Goal: Navigation & Orientation: Find specific page/section

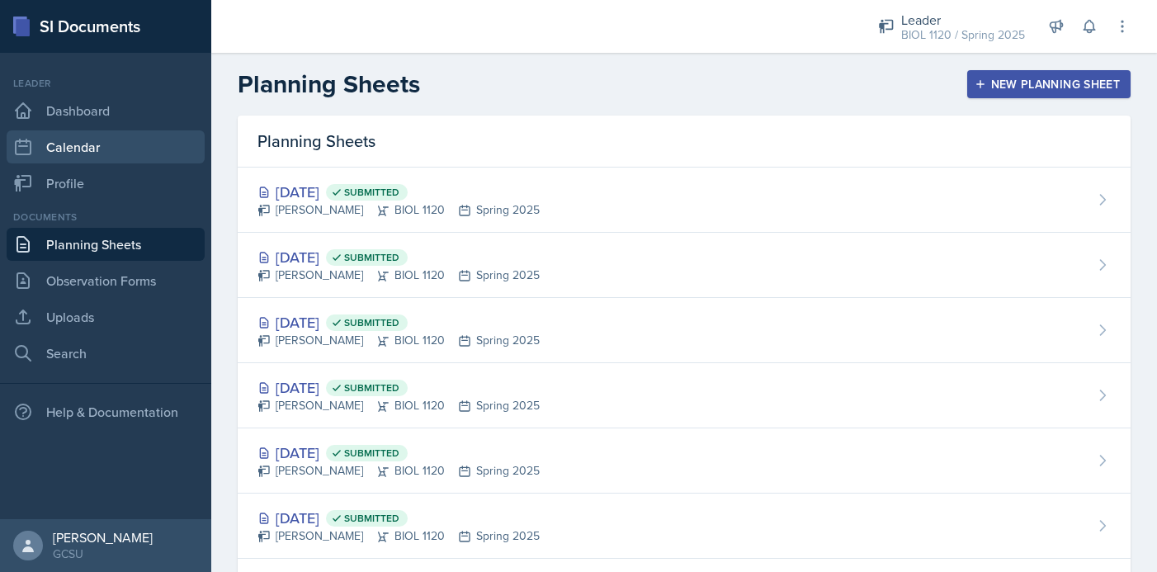
click at [80, 148] on link "Calendar" at bounding box center [106, 146] width 198 height 33
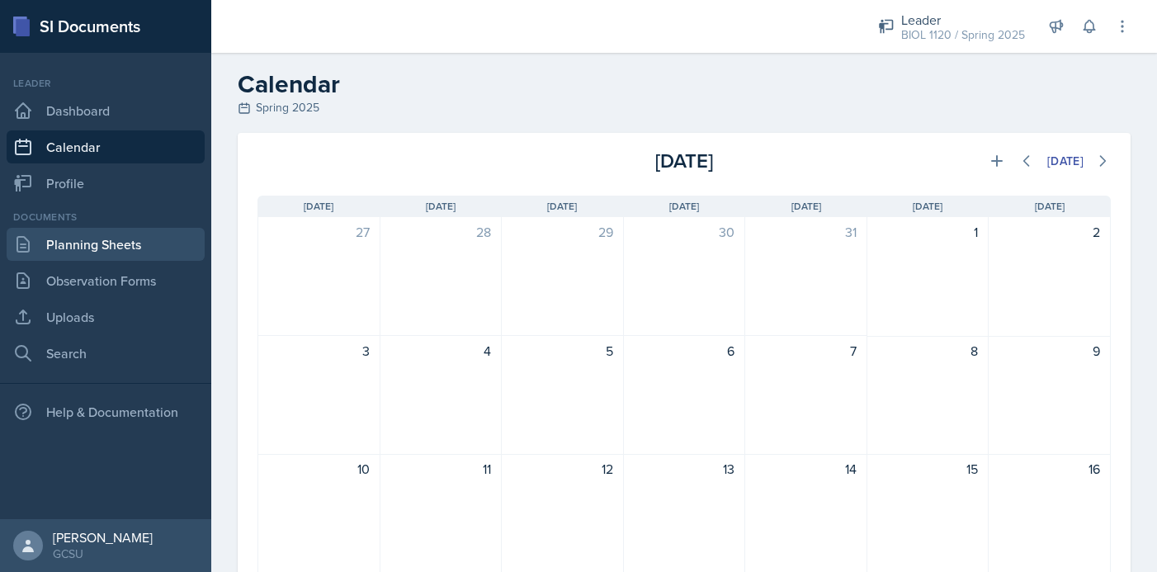
click at [97, 254] on link "Planning Sheets" at bounding box center [106, 244] width 198 height 33
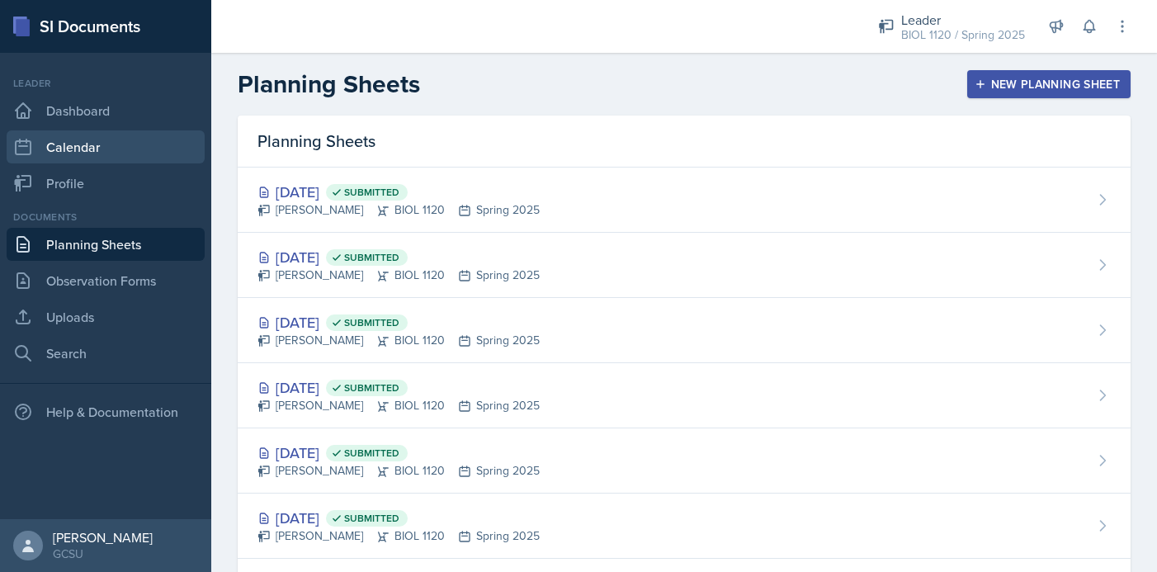
click at [115, 146] on link "Calendar" at bounding box center [106, 146] width 198 height 33
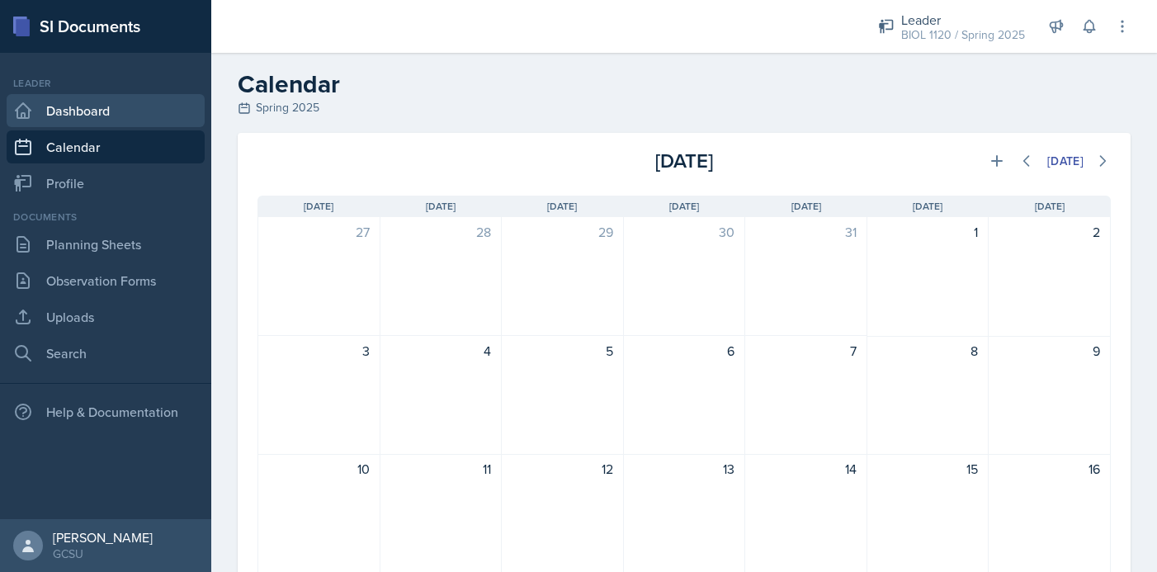
click at [115, 117] on link "Dashboard" at bounding box center [106, 110] width 198 height 33
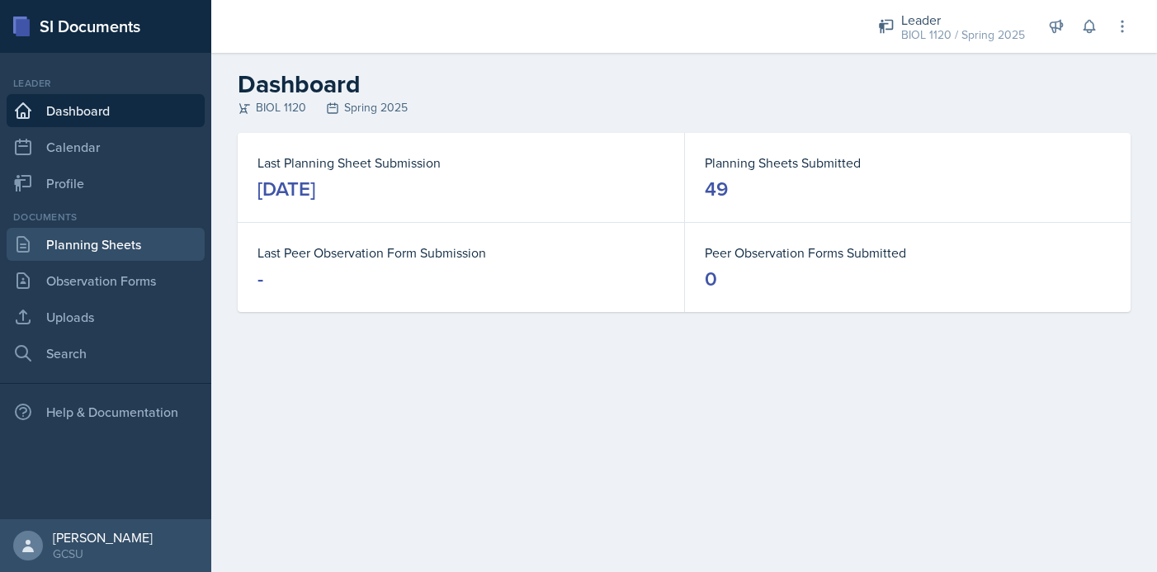
click at [106, 236] on link "Planning Sheets" at bounding box center [106, 244] width 198 height 33
